Goal: Task Accomplishment & Management: Manage account settings

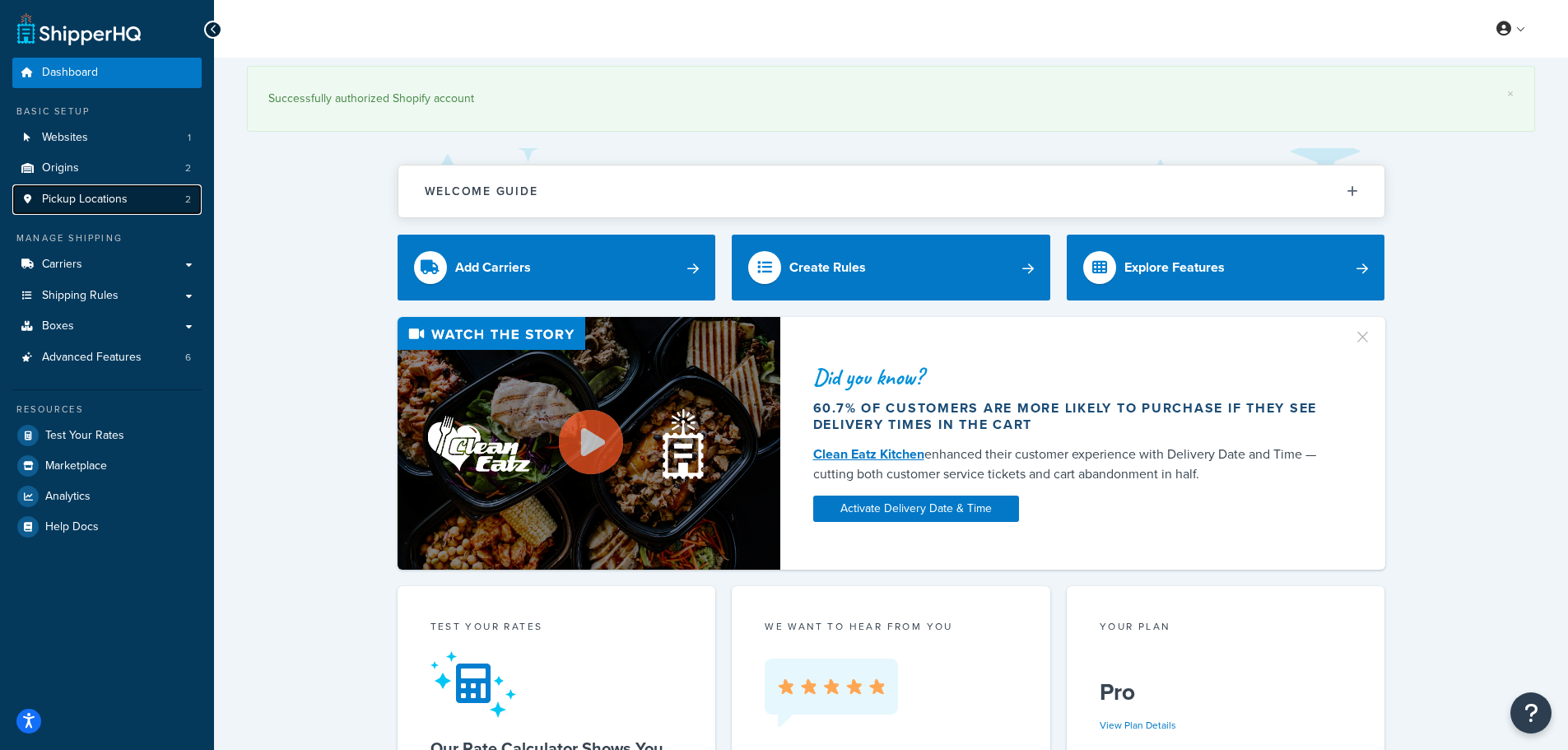
click at [100, 202] on span "Pickup Locations" at bounding box center [85, 200] width 86 height 14
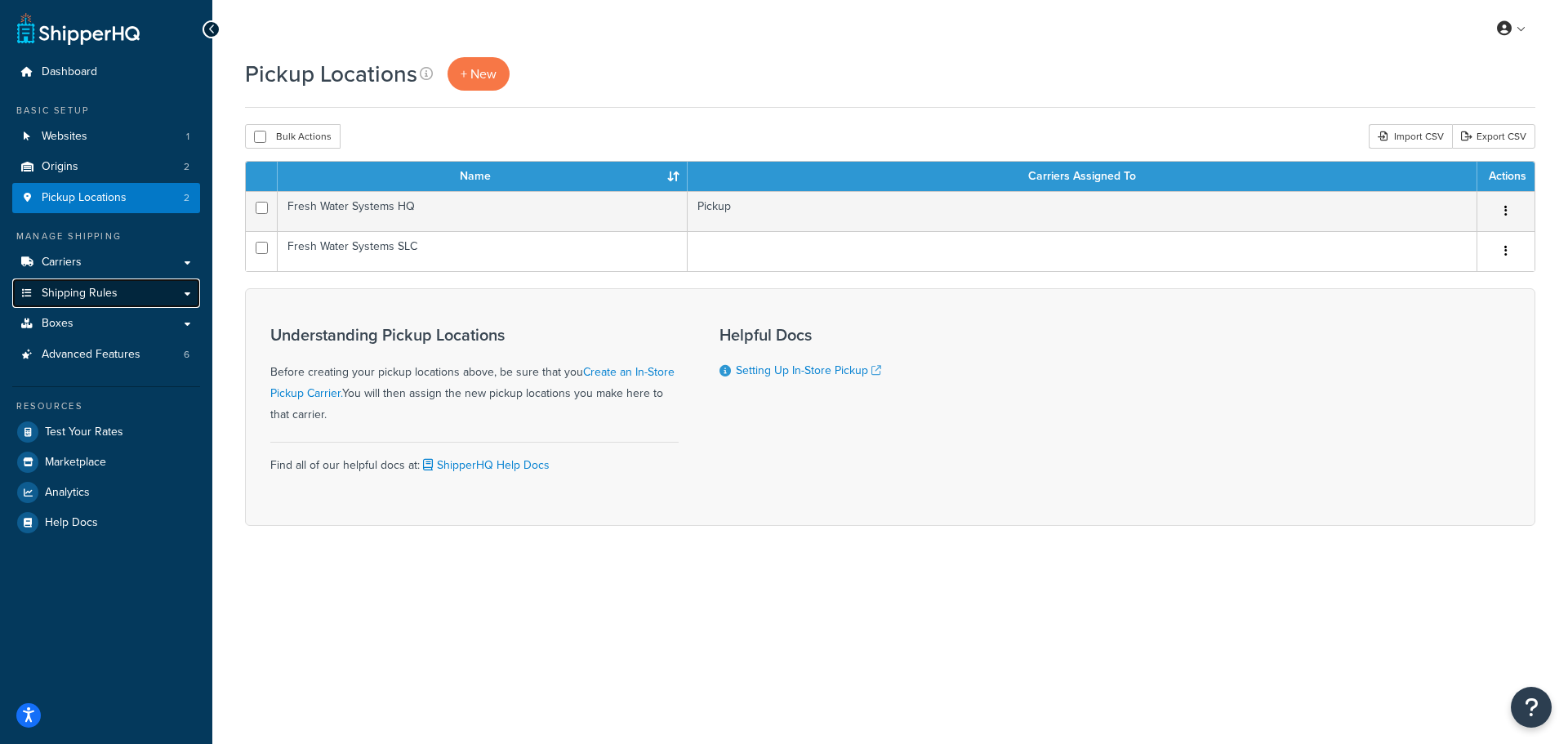
click at [90, 292] on span "Shipping Rules" at bounding box center [79, 294] width 76 height 14
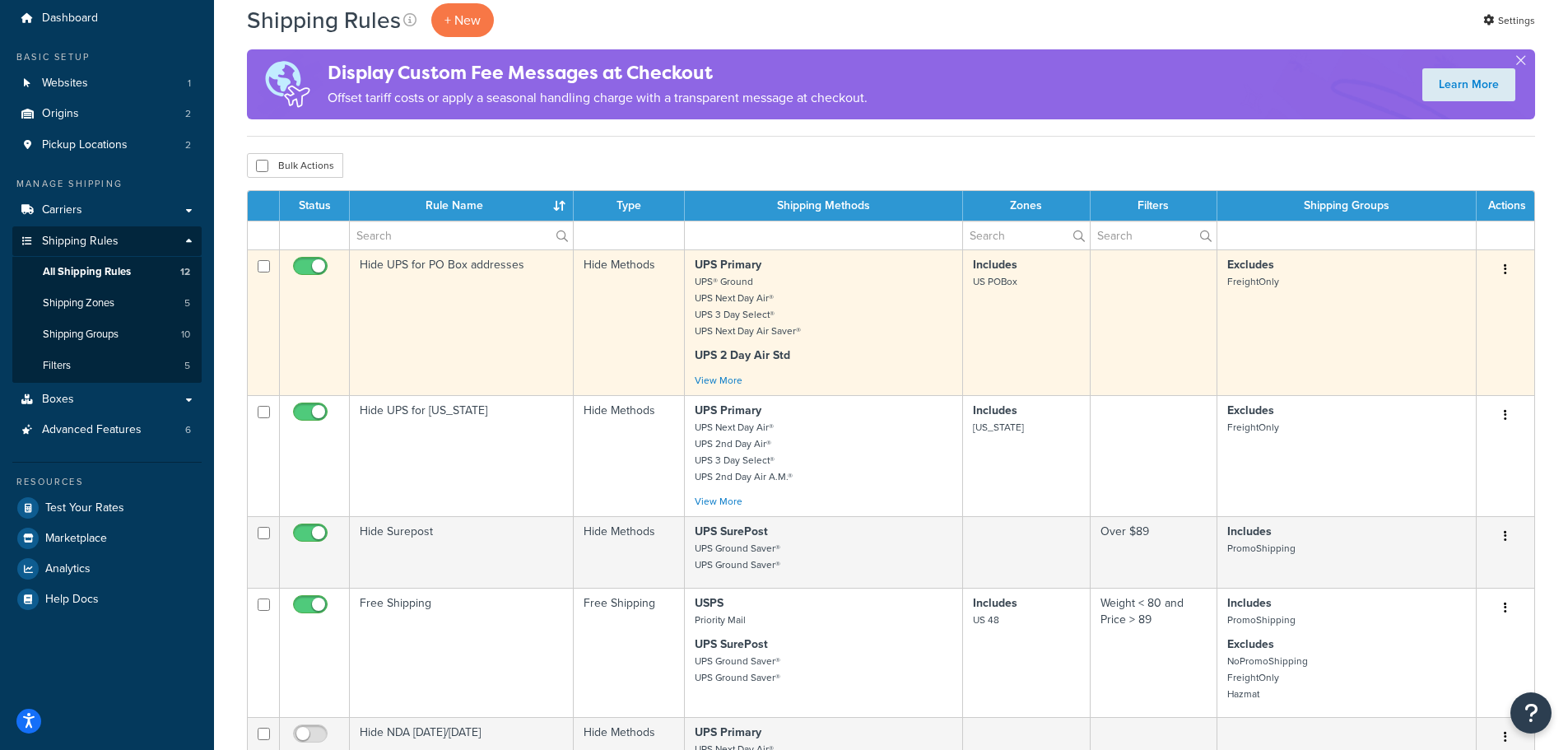
scroll to position [110, 0]
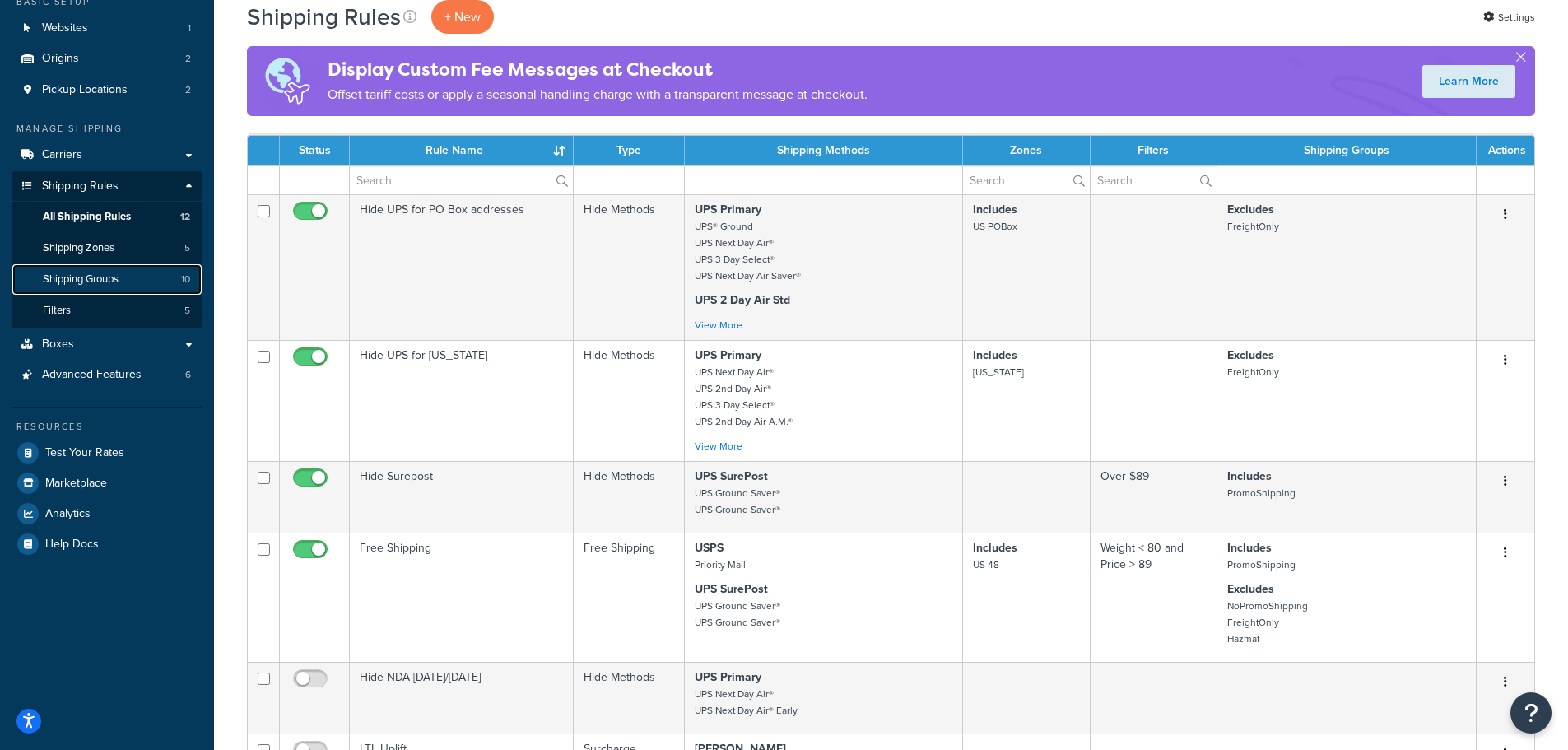
click at [99, 278] on span "Shipping Groups" at bounding box center [80, 280] width 76 height 14
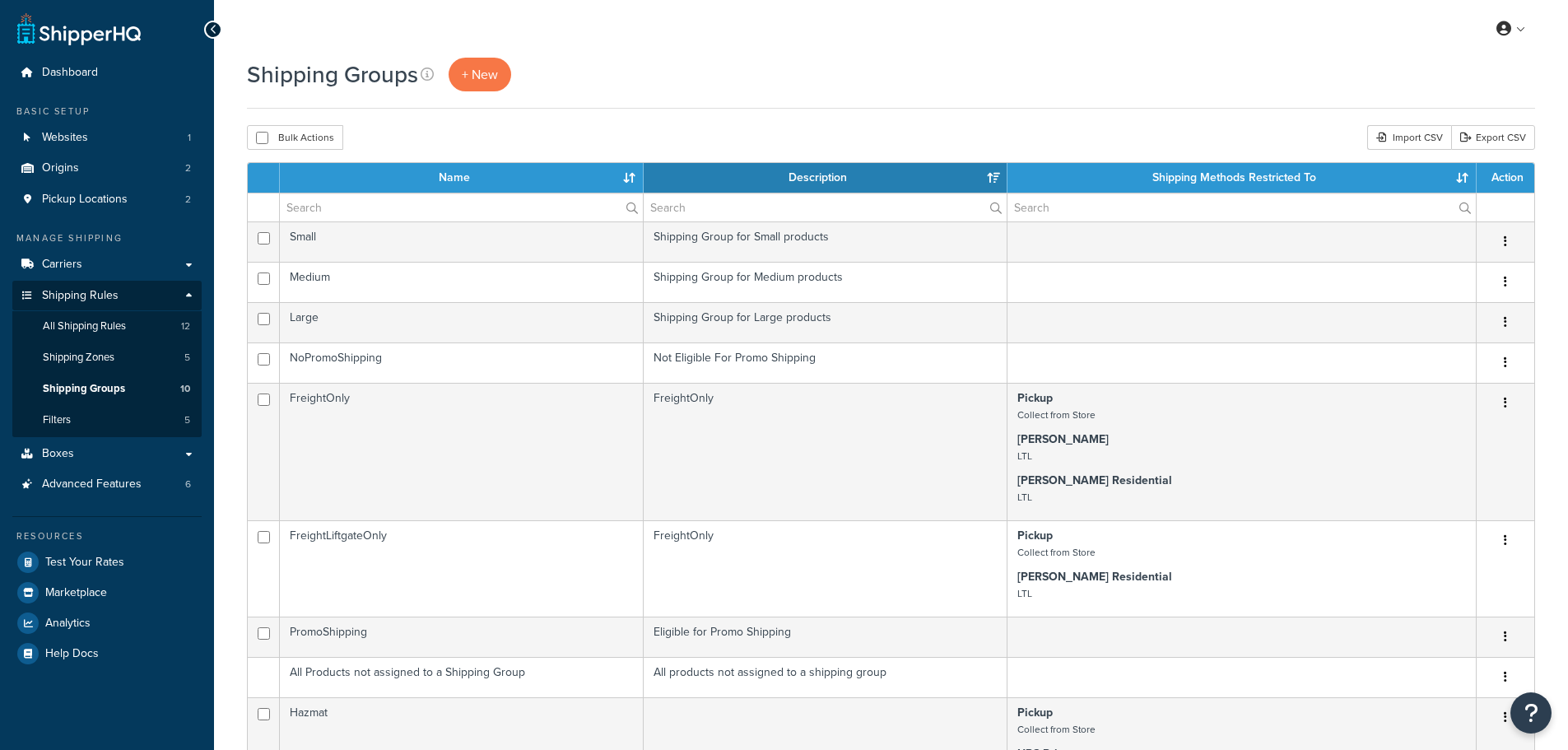
select select "15"
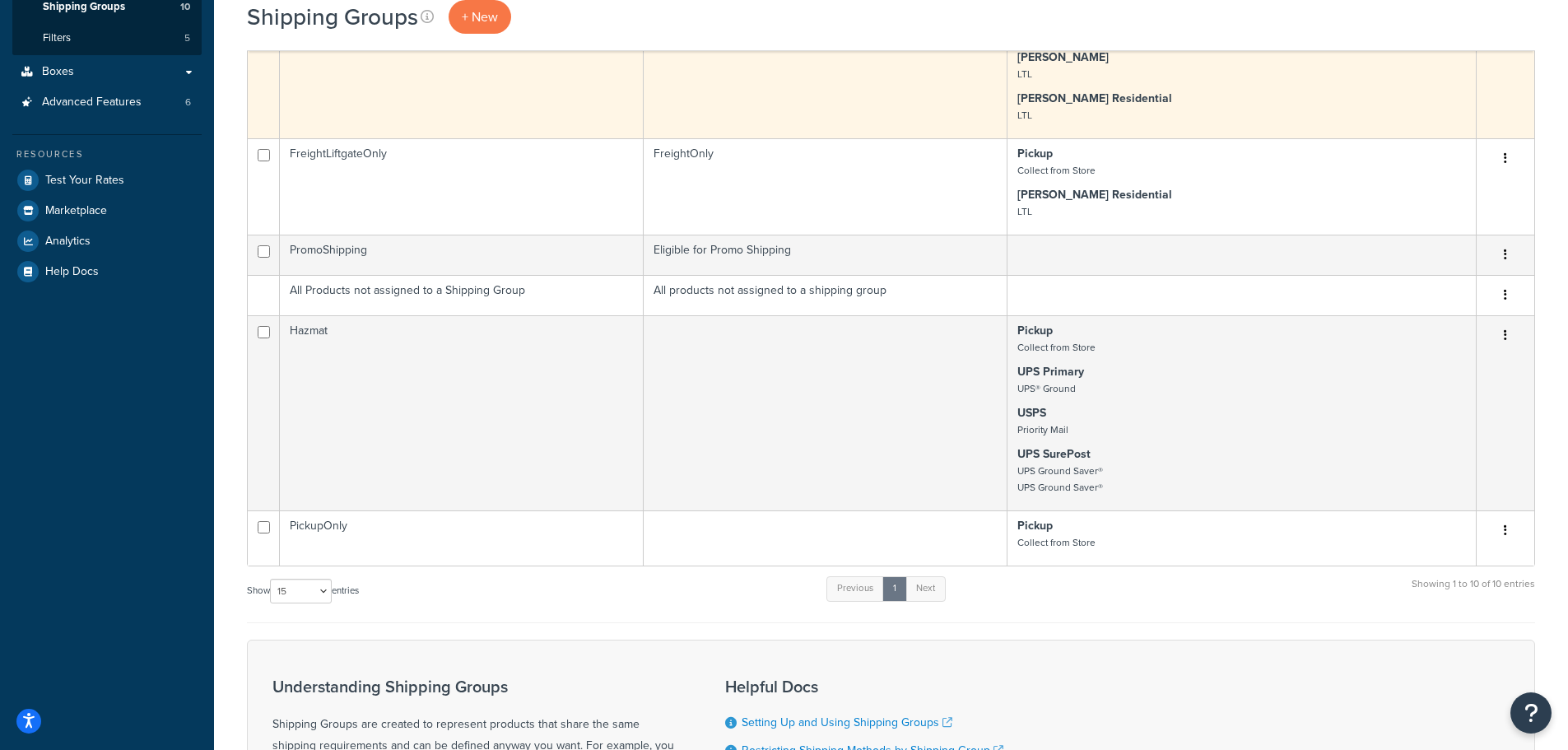
scroll to position [439, 0]
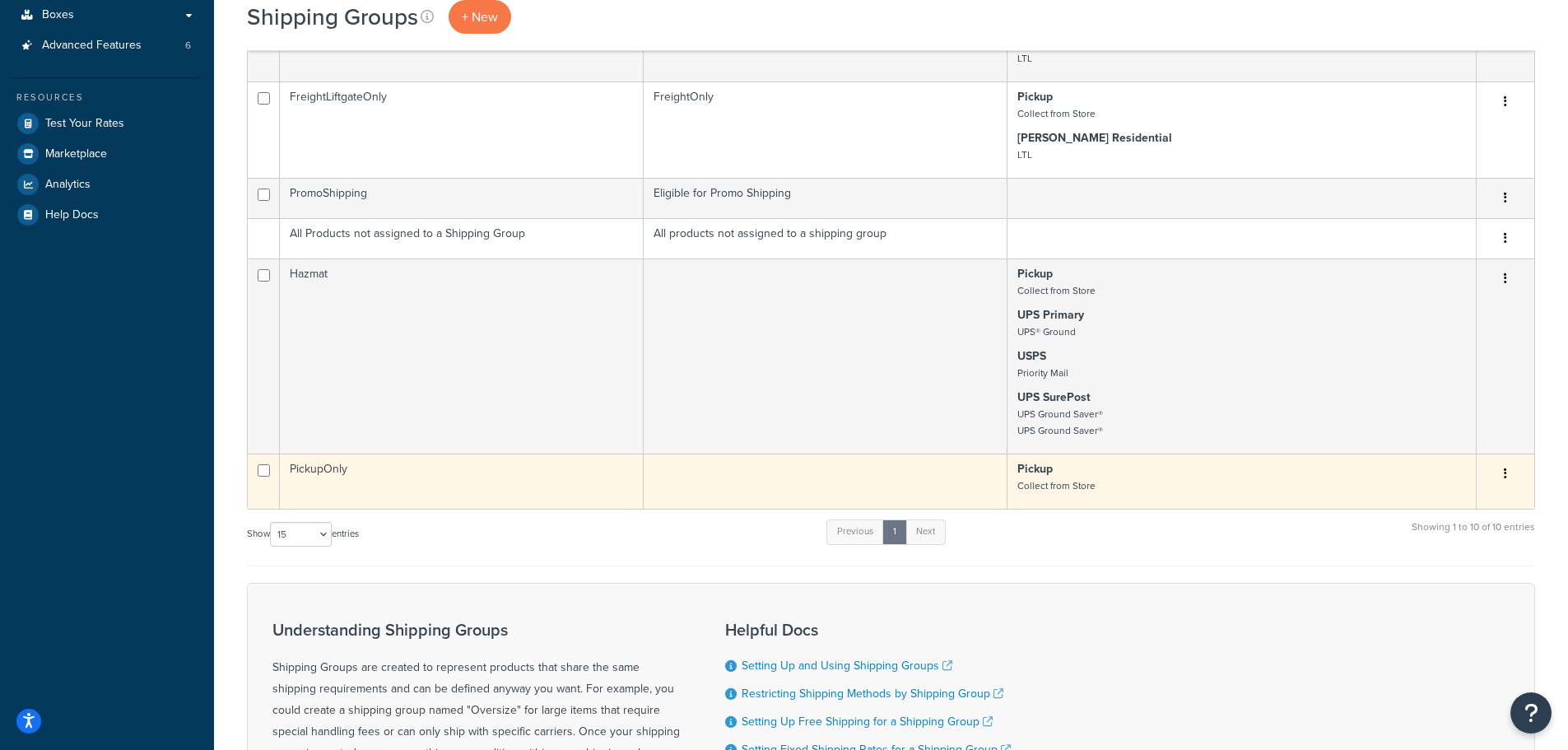
click at [1507, 473] on button "button" at bounding box center [1505, 473] width 23 height 26
click at [463, 477] on td "PickupOnly" at bounding box center [462, 481] width 364 height 55
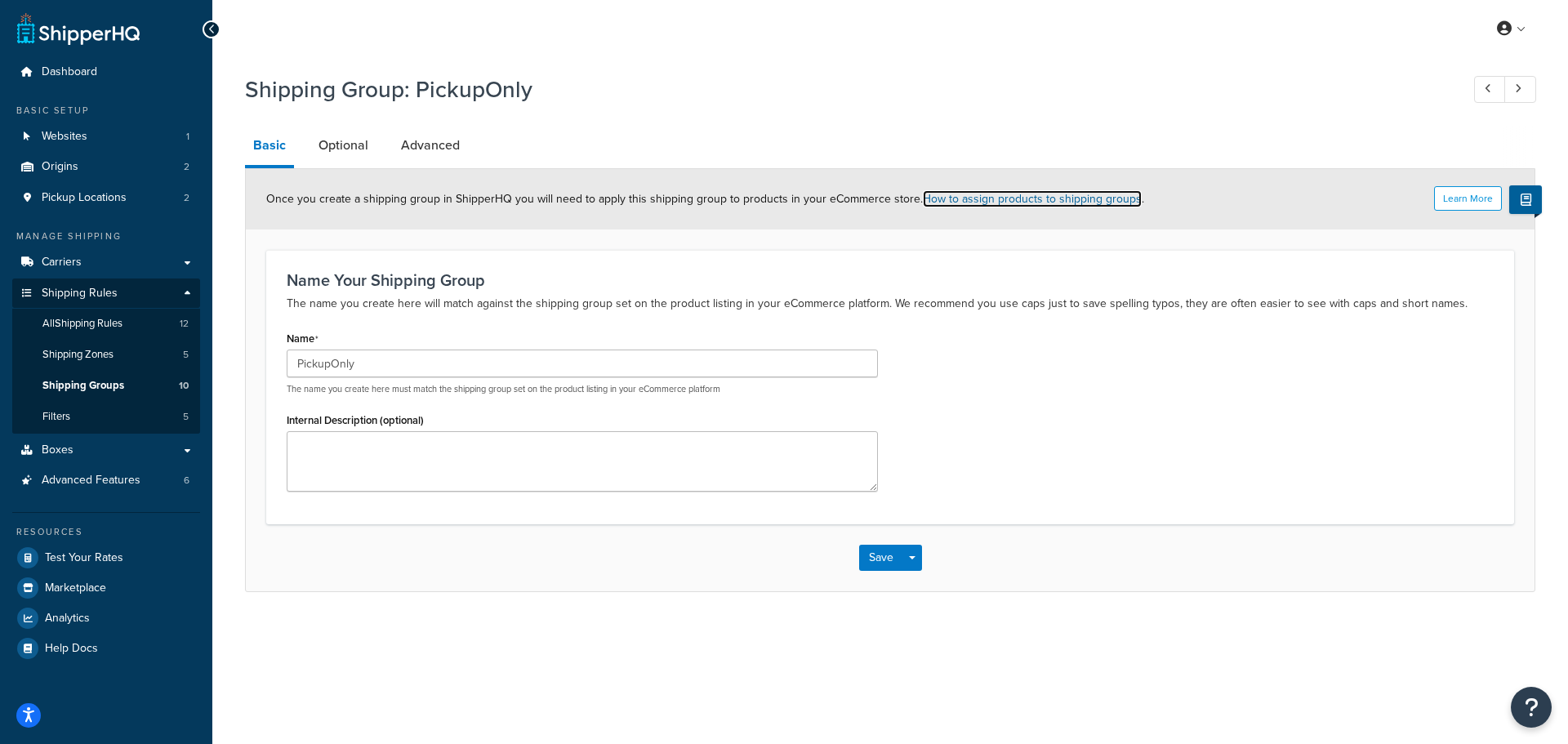
click at [949, 198] on link "How to assign products to shipping groups" at bounding box center [1032, 199] width 219 height 17
click at [89, 387] on span "Shipping Groups" at bounding box center [82, 385] width 81 height 14
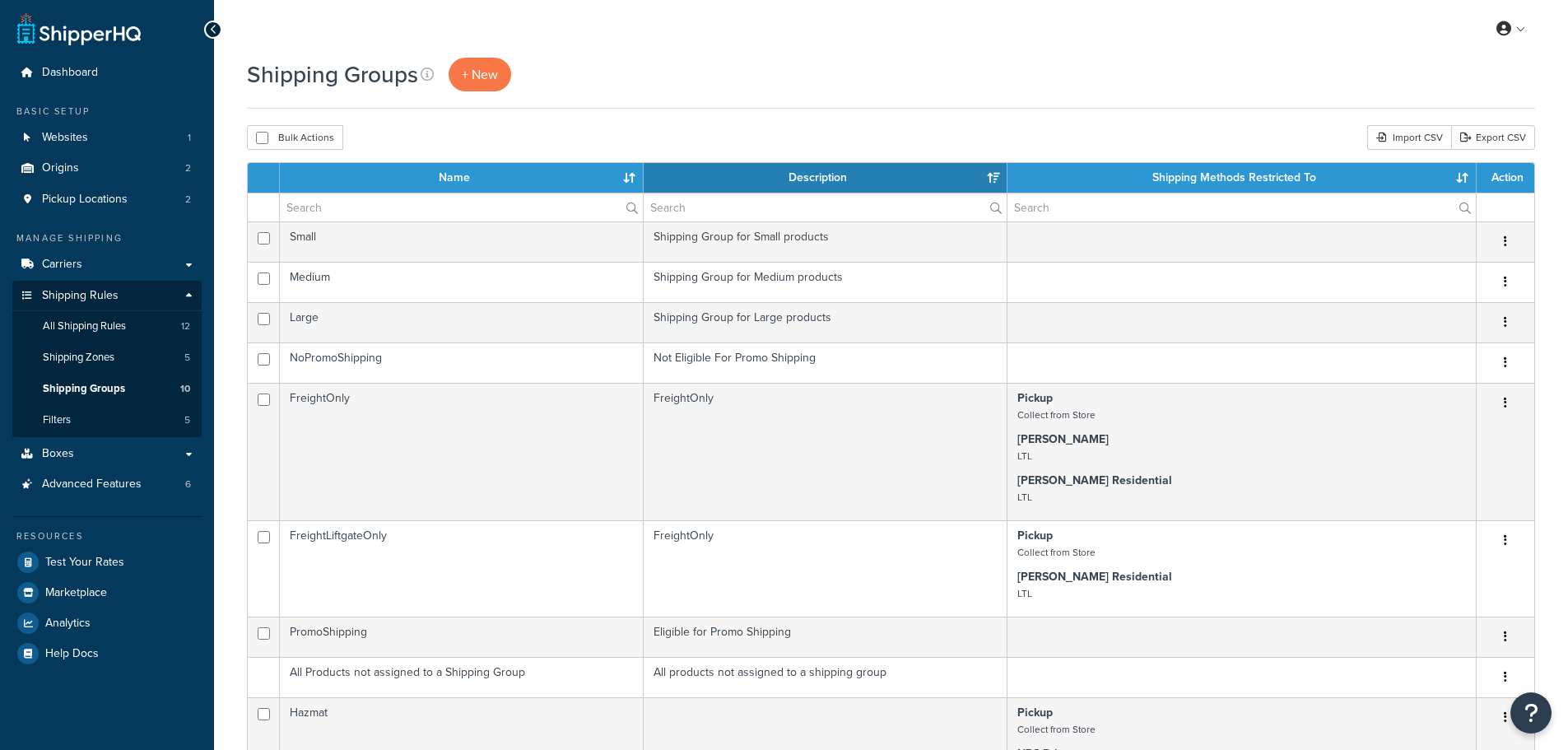
select select "15"
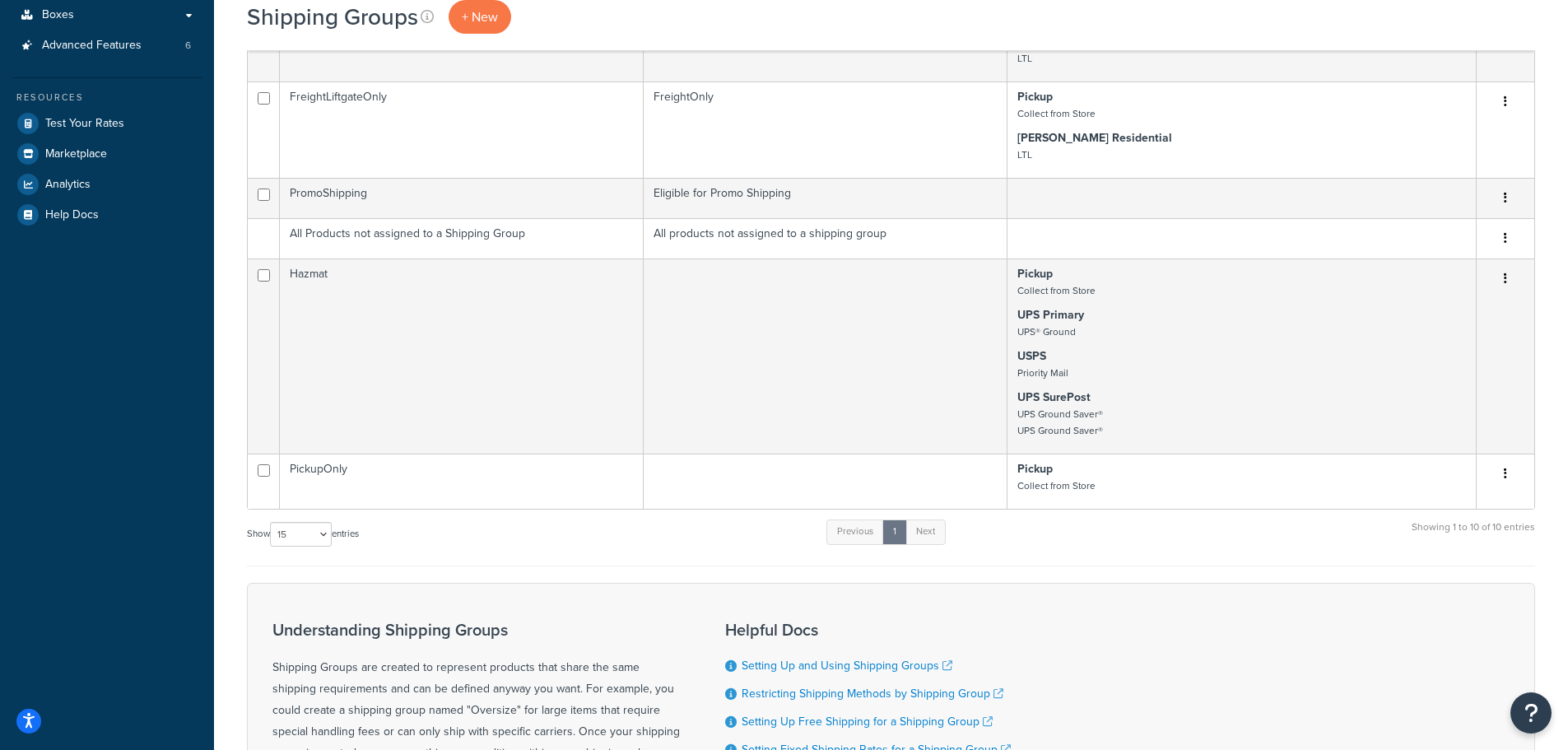
scroll to position [330, 0]
